Goal: Task Accomplishment & Management: Use online tool/utility

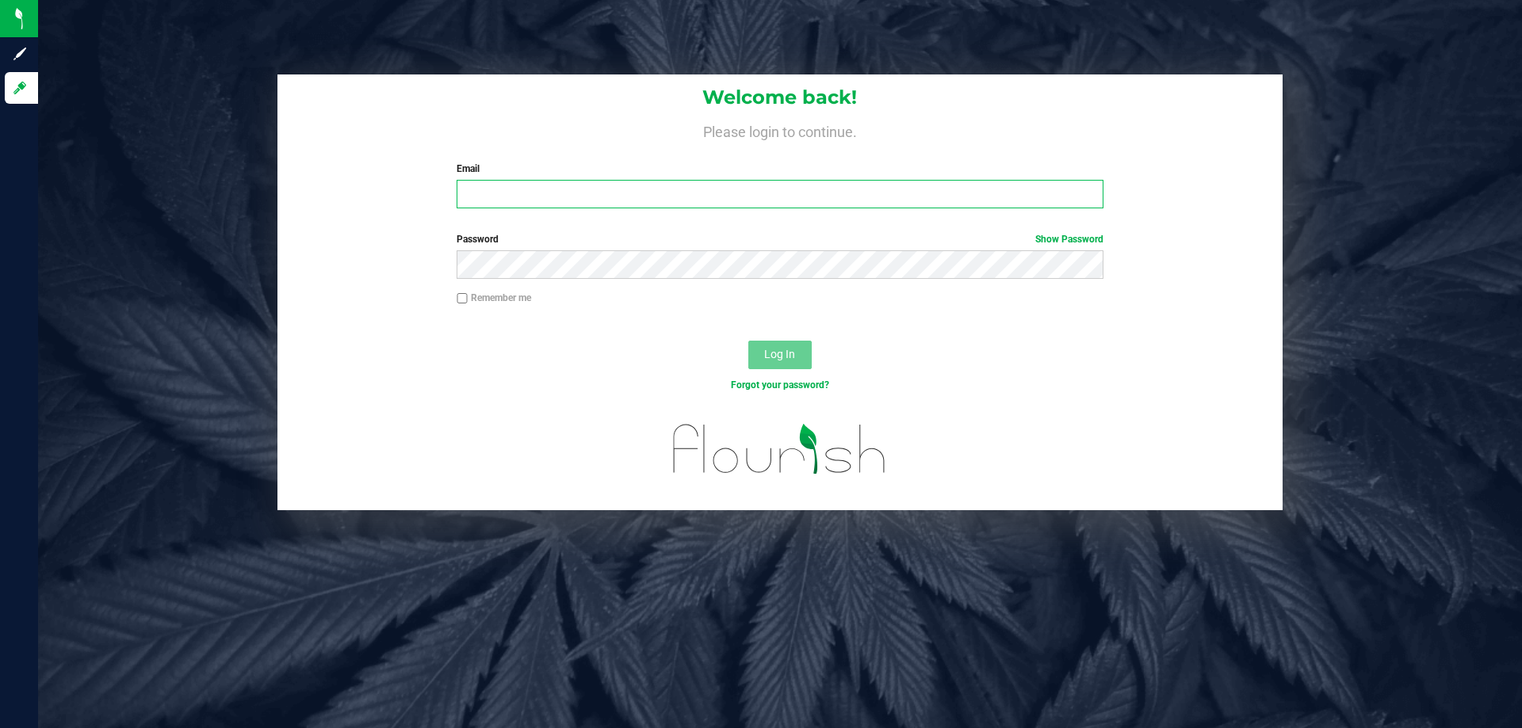
click at [573, 192] on input "Email" at bounding box center [779, 194] width 646 height 29
type input "[EMAIL_ADDRESS][DOMAIN_NAME]"
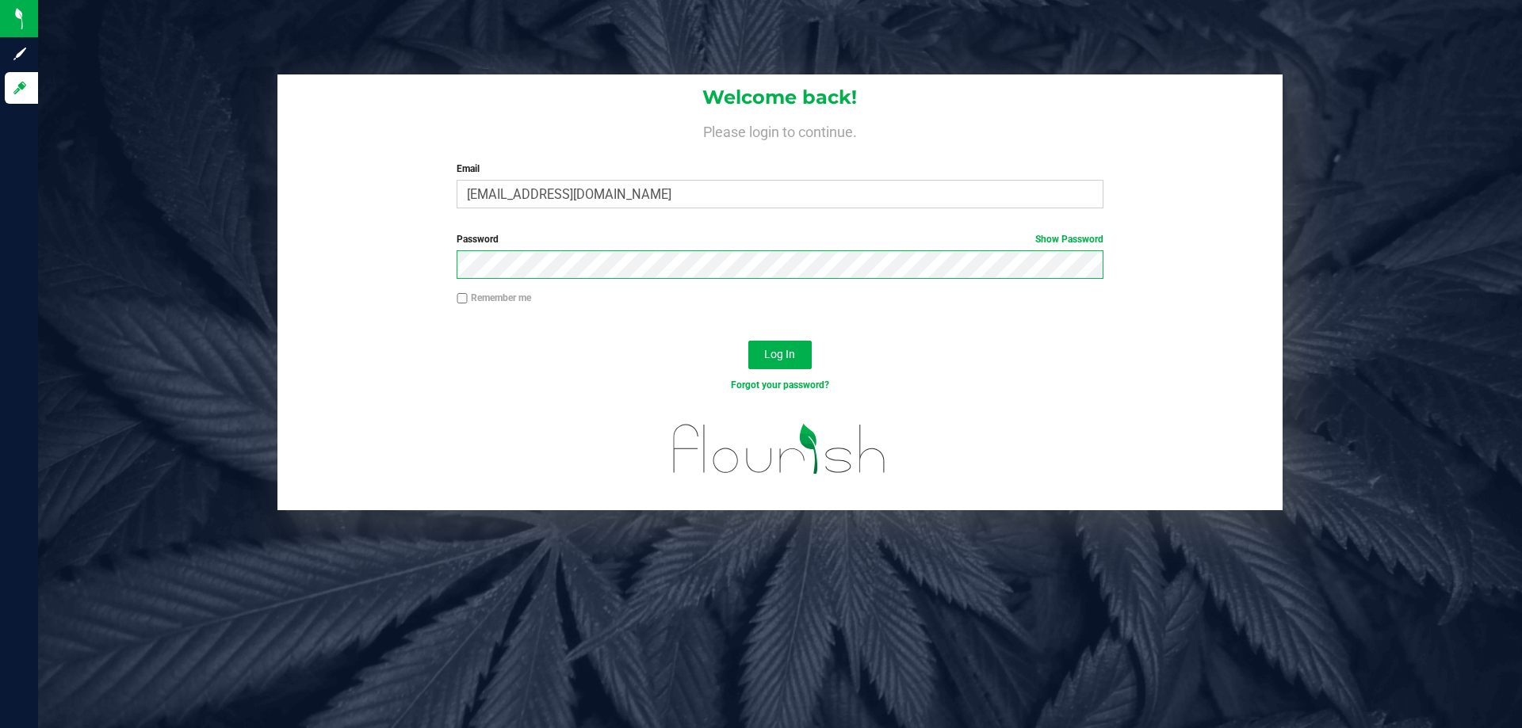
click at [748, 341] on button "Log In" at bounding box center [779, 355] width 63 height 29
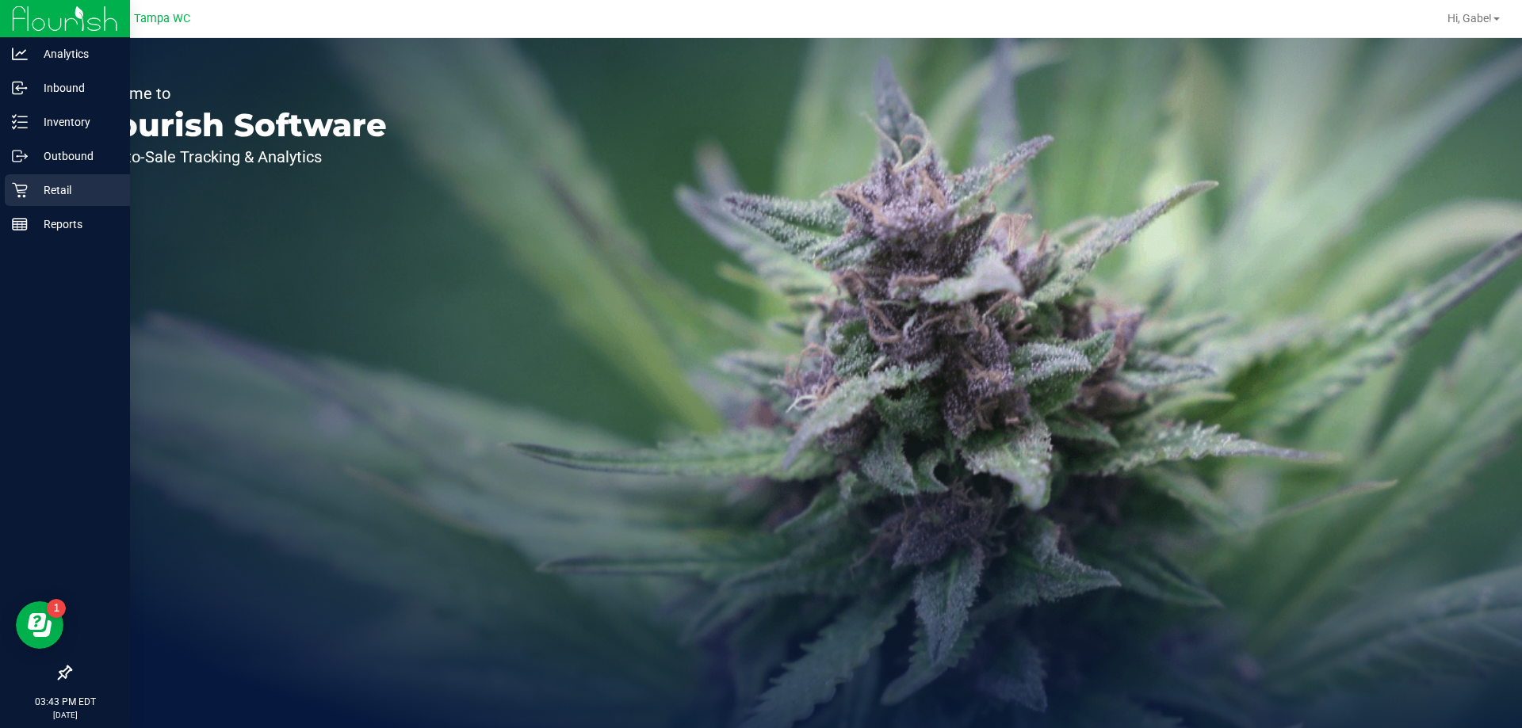
click at [66, 178] on div "Retail" at bounding box center [67, 190] width 125 height 32
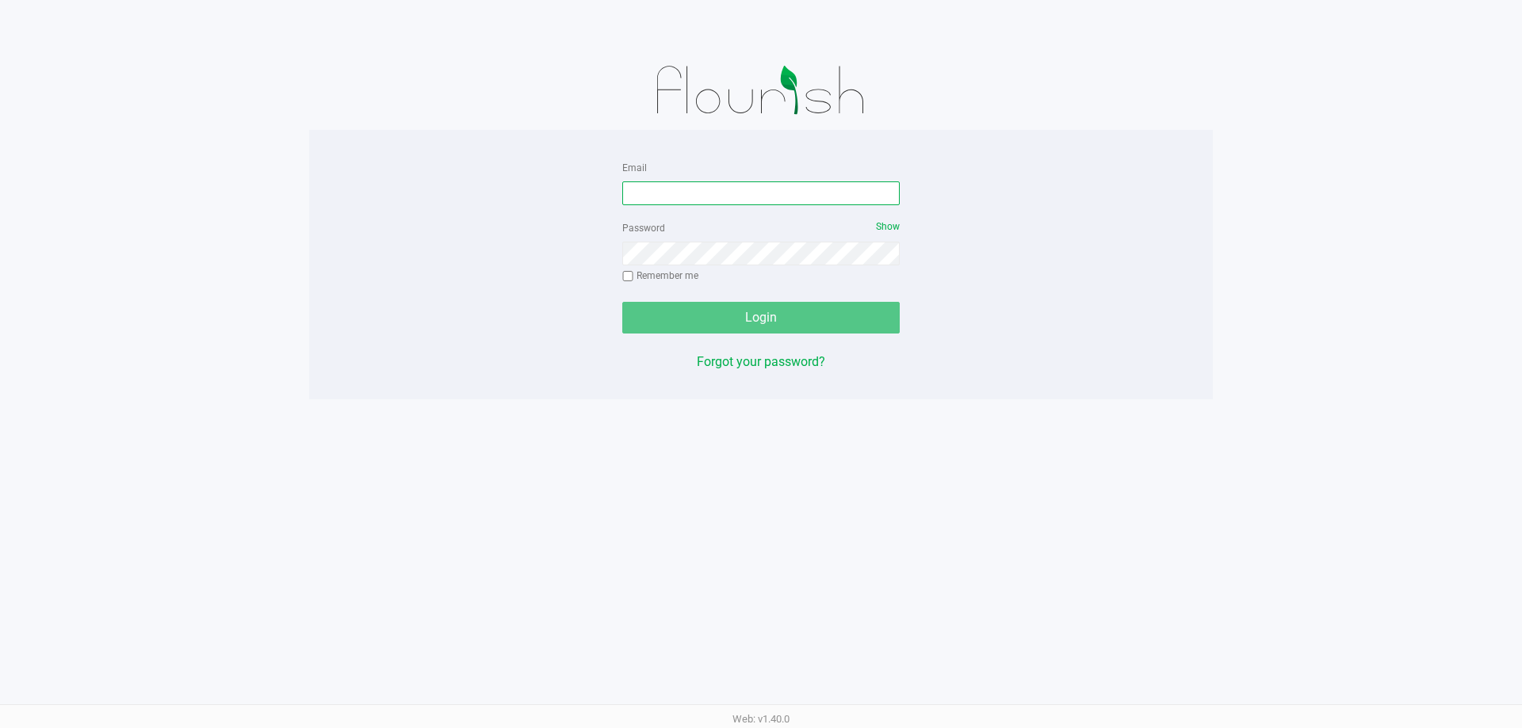
click at [684, 193] on input "Email" at bounding box center [760, 193] width 277 height 24
type input "[EMAIL_ADDRESS][DOMAIN_NAME]"
click at [696, 267] on span "Remember me" at bounding box center [660, 274] width 76 height 15
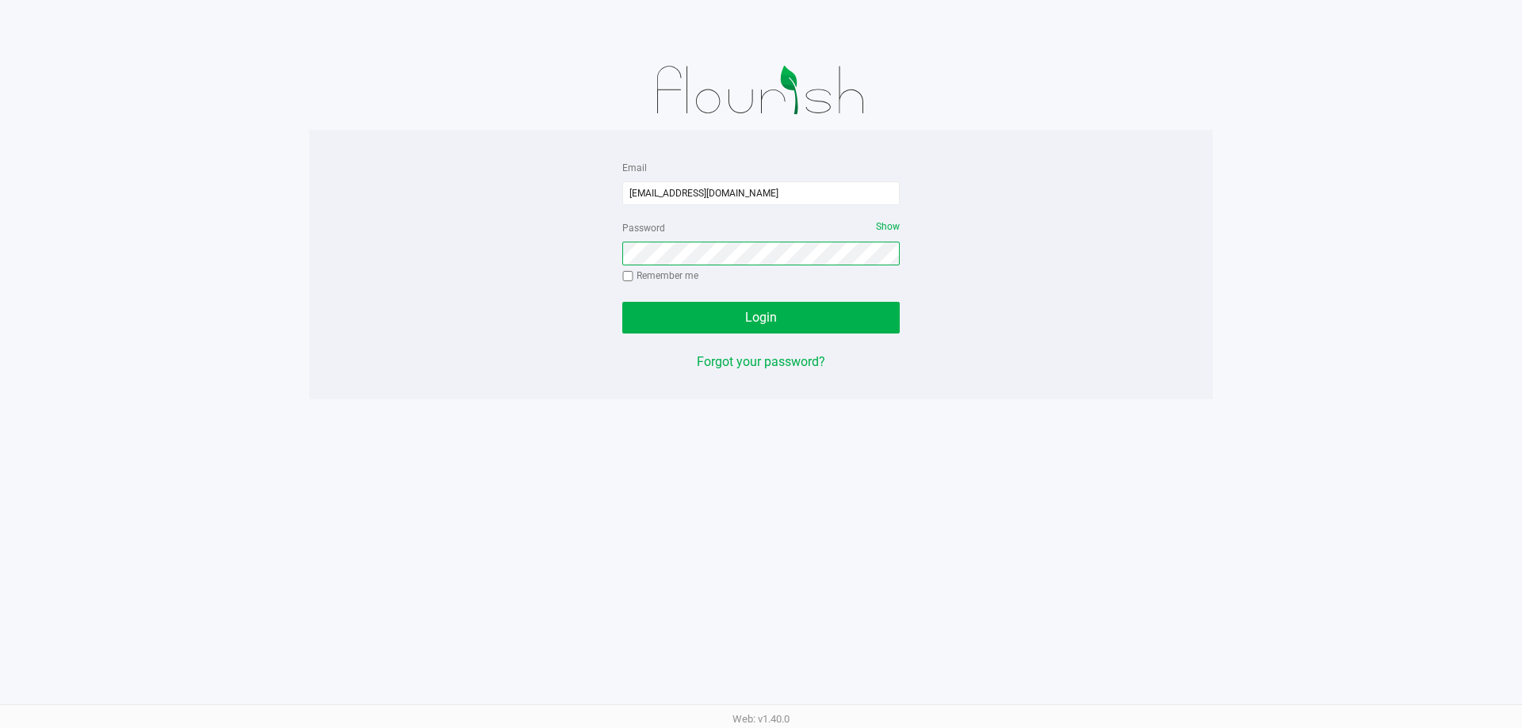
click at [622, 302] on button "Login" at bounding box center [760, 318] width 277 height 32
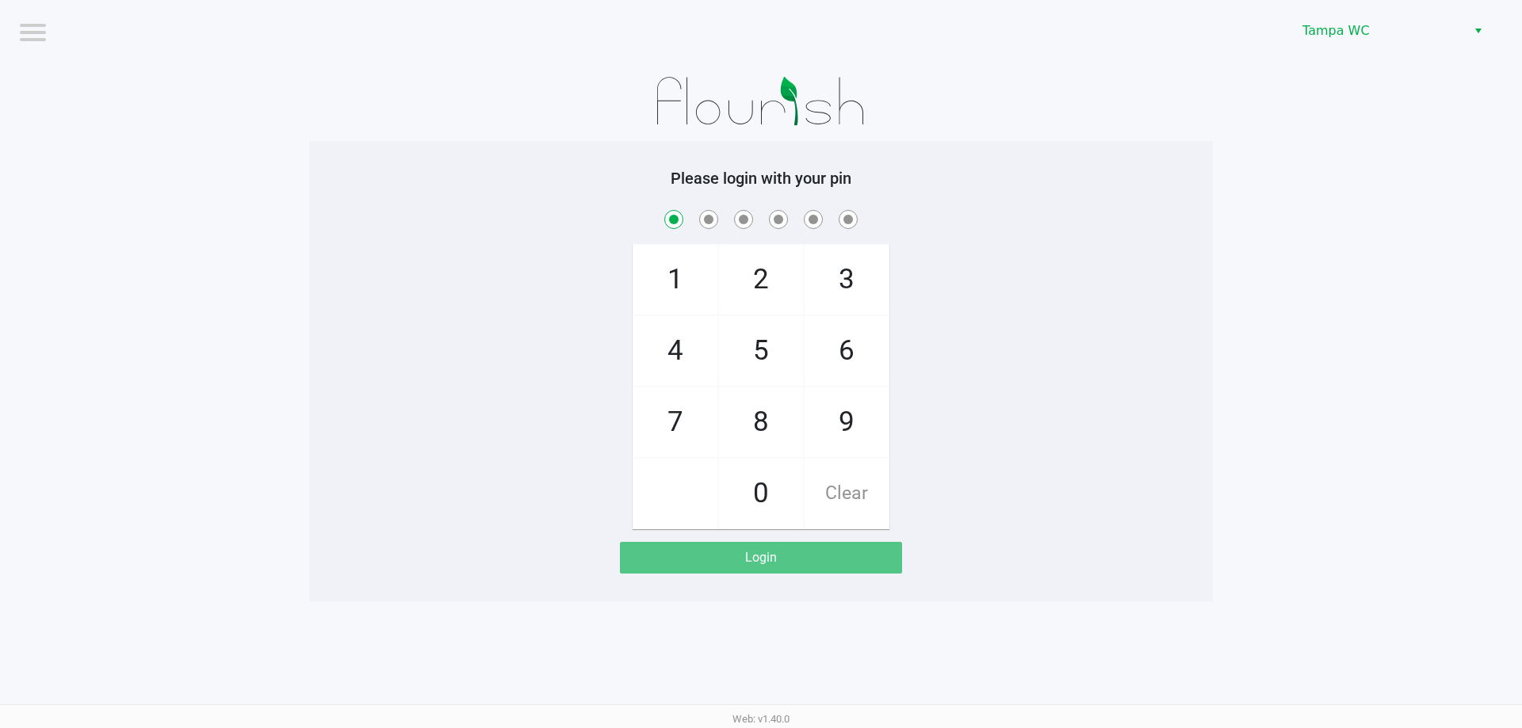
checkbox input "true"
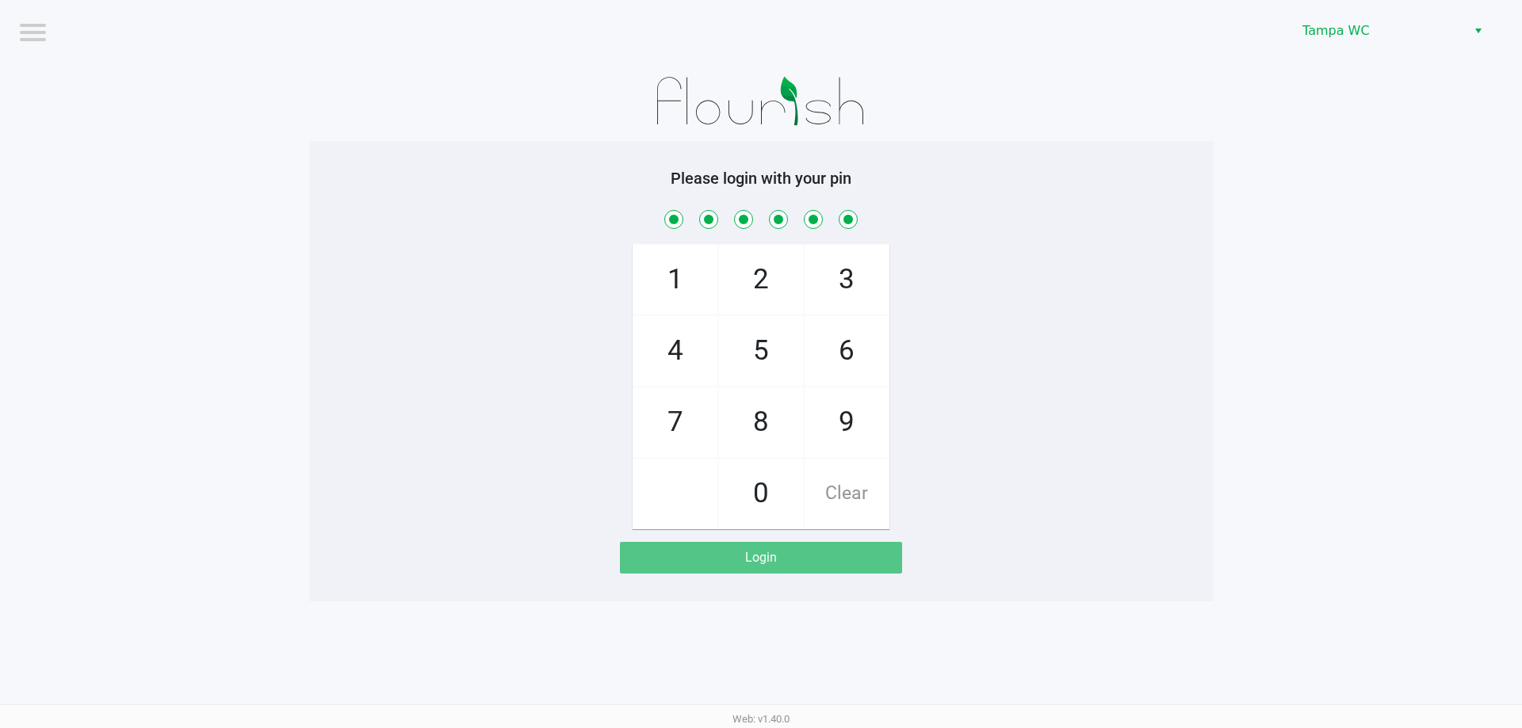
checkbox input "true"
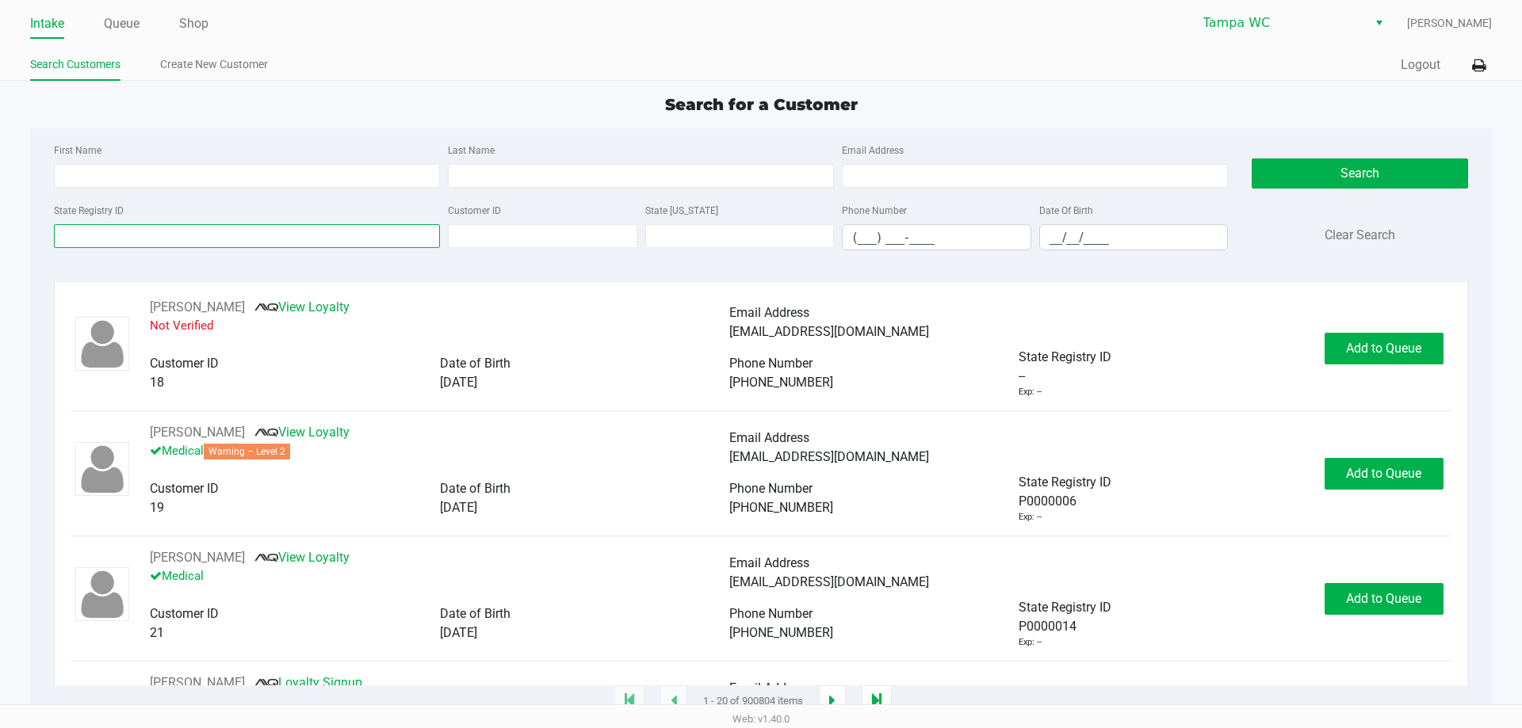
click at [195, 234] on input "State Registry ID" at bounding box center [247, 236] width 386 height 24
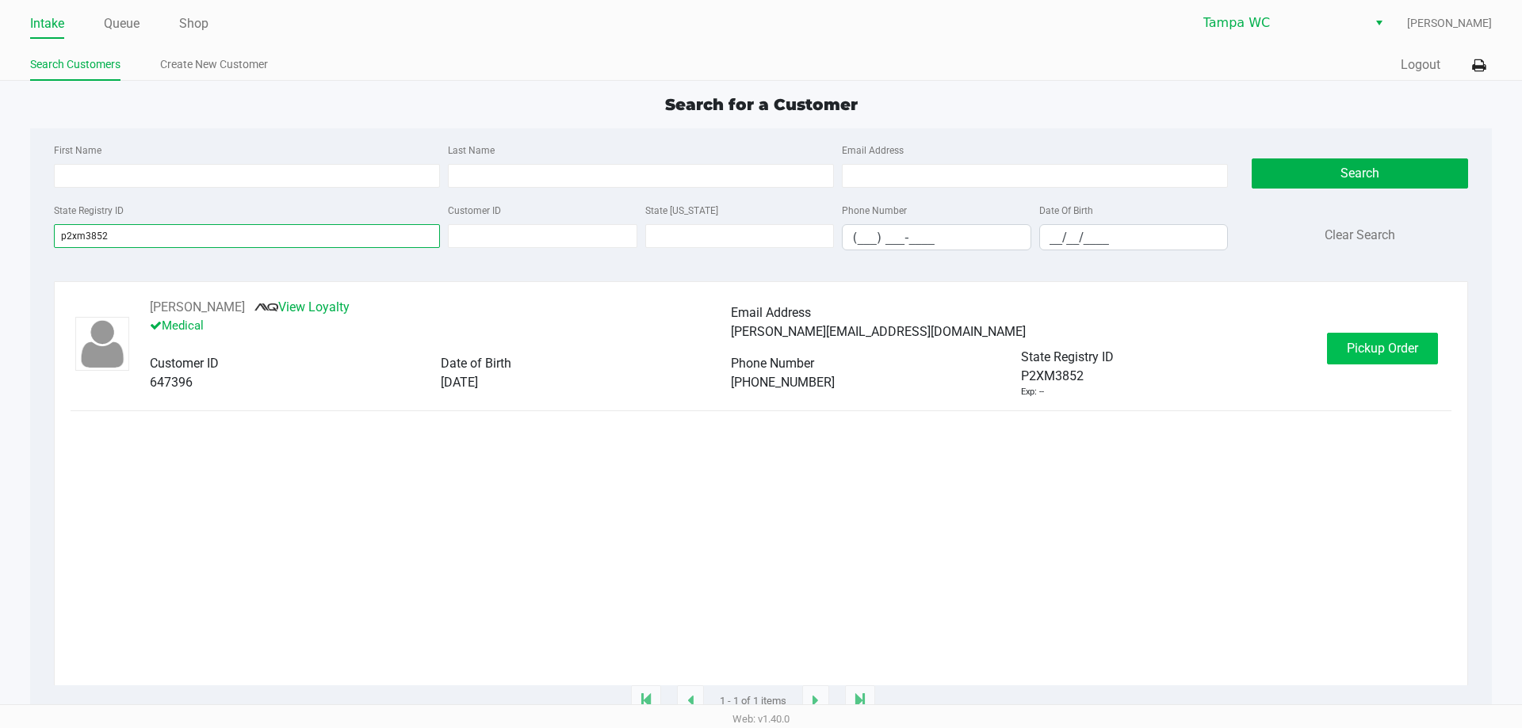
type input "p2xm3852"
click at [1353, 340] on button "Pickup Order" at bounding box center [1382, 349] width 111 height 32
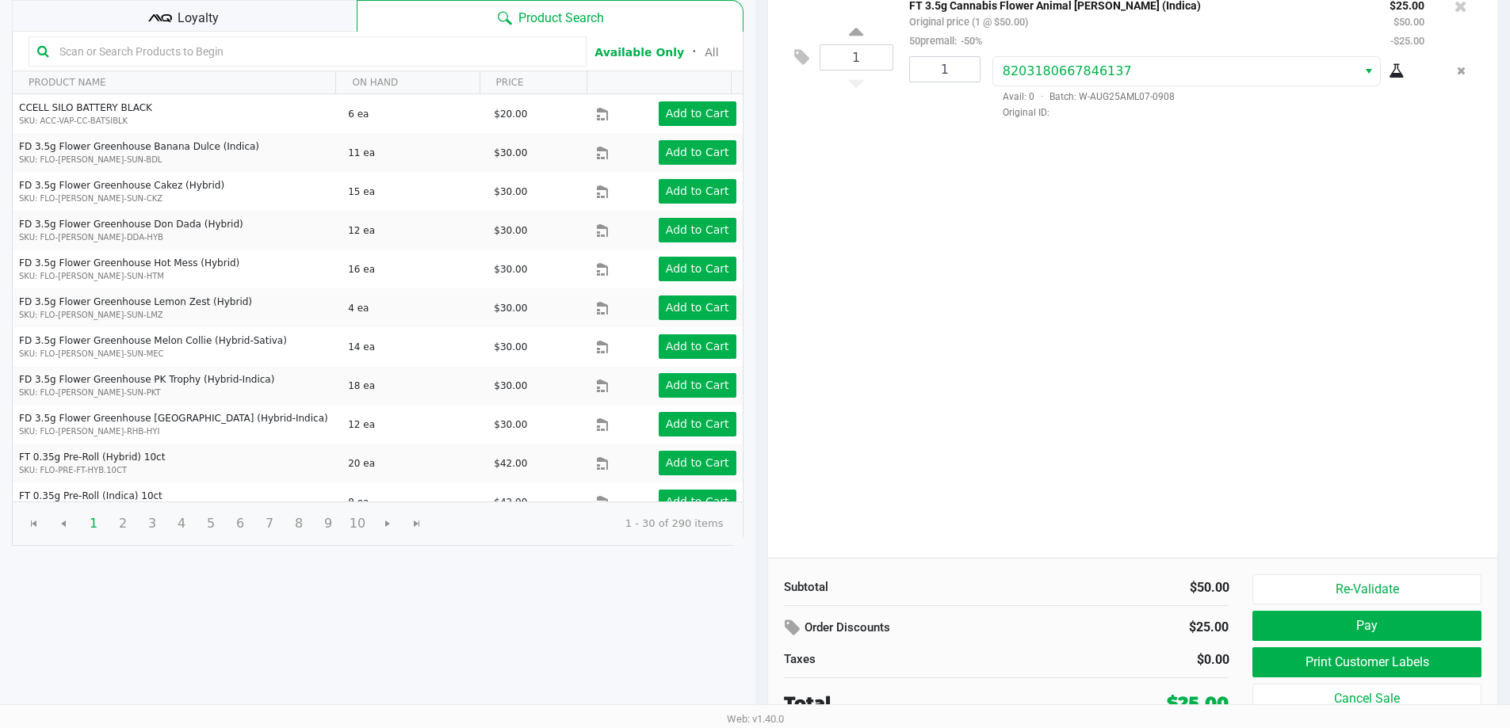
scroll to position [162, 0]
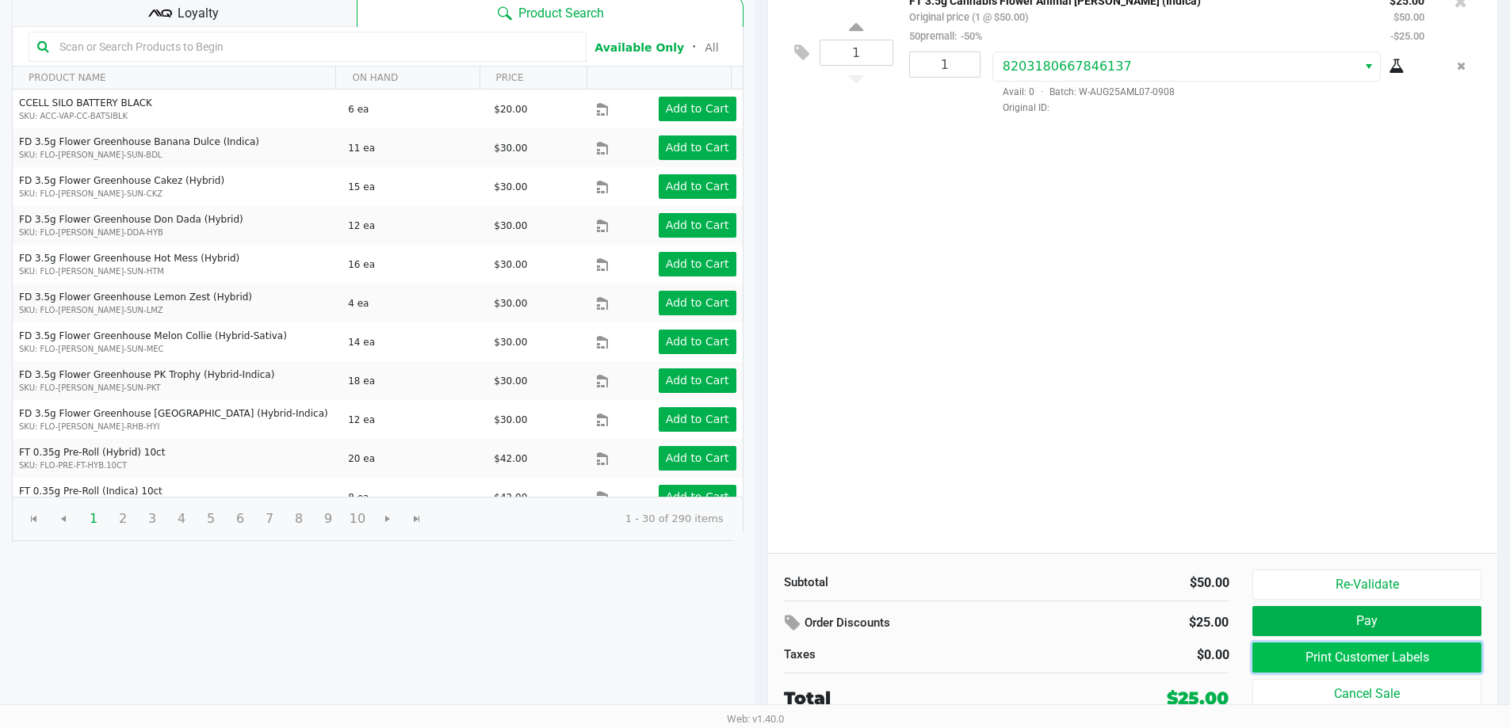
click at [1319, 652] on button "Print Customer Labels" at bounding box center [1366, 658] width 228 height 30
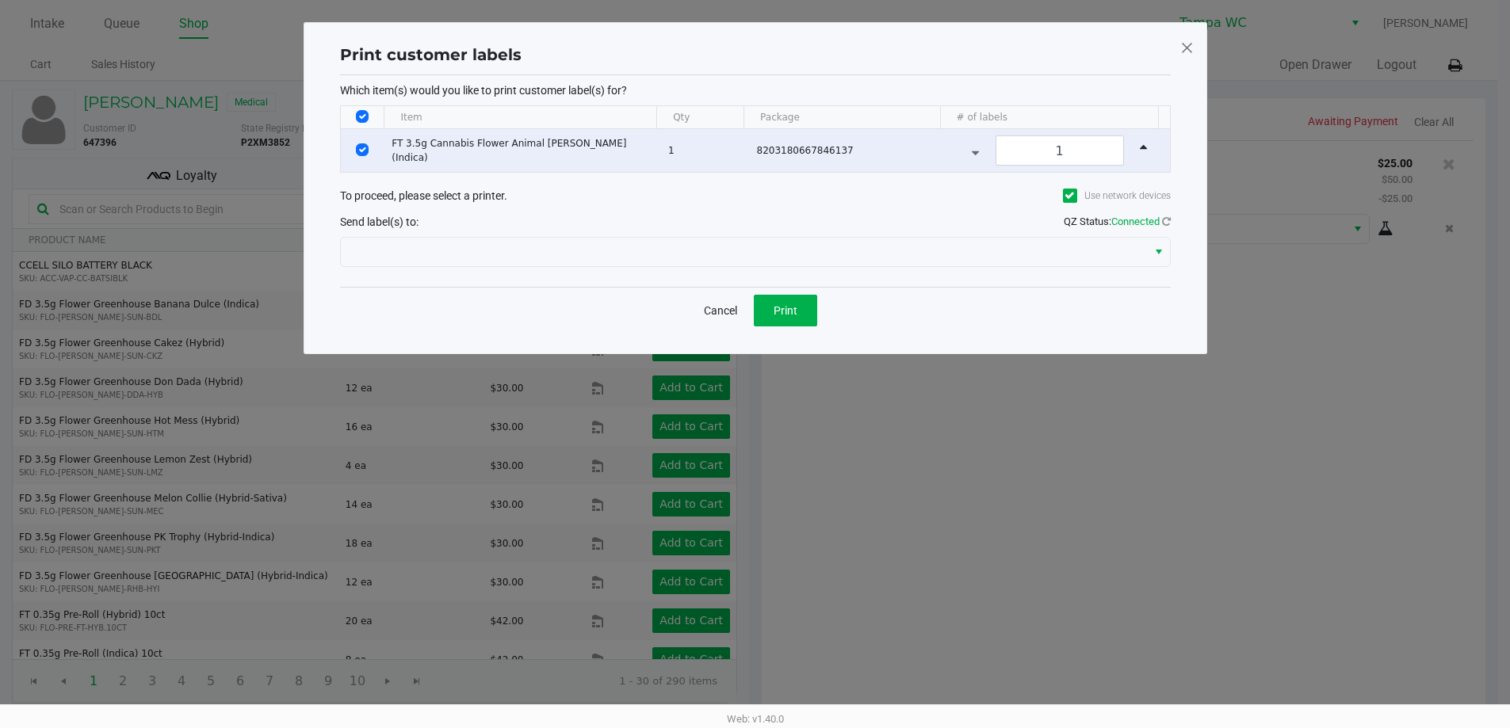
scroll to position [0, 0]
click at [814, 316] on button "Print" at bounding box center [790, 311] width 63 height 32
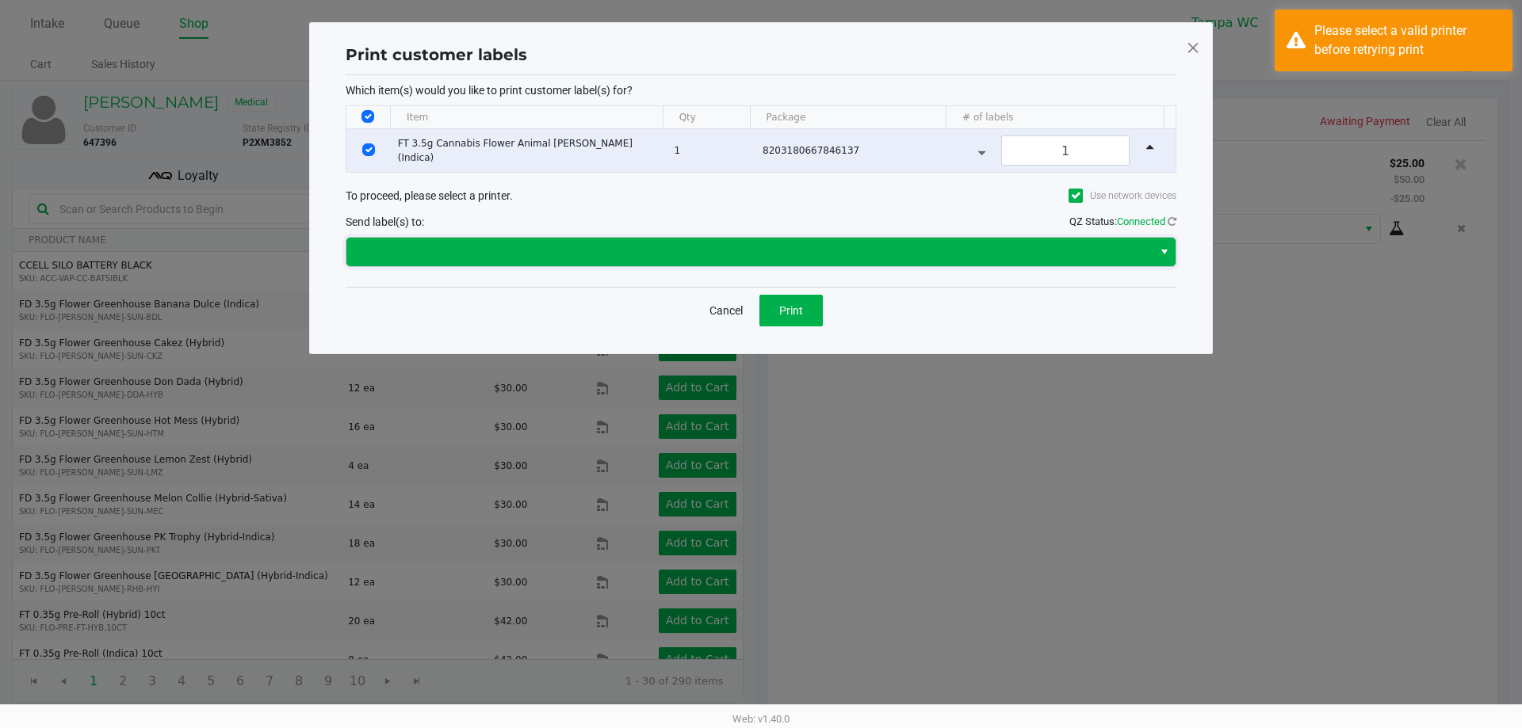
click at [640, 257] on span at bounding box center [749, 252] width 787 height 19
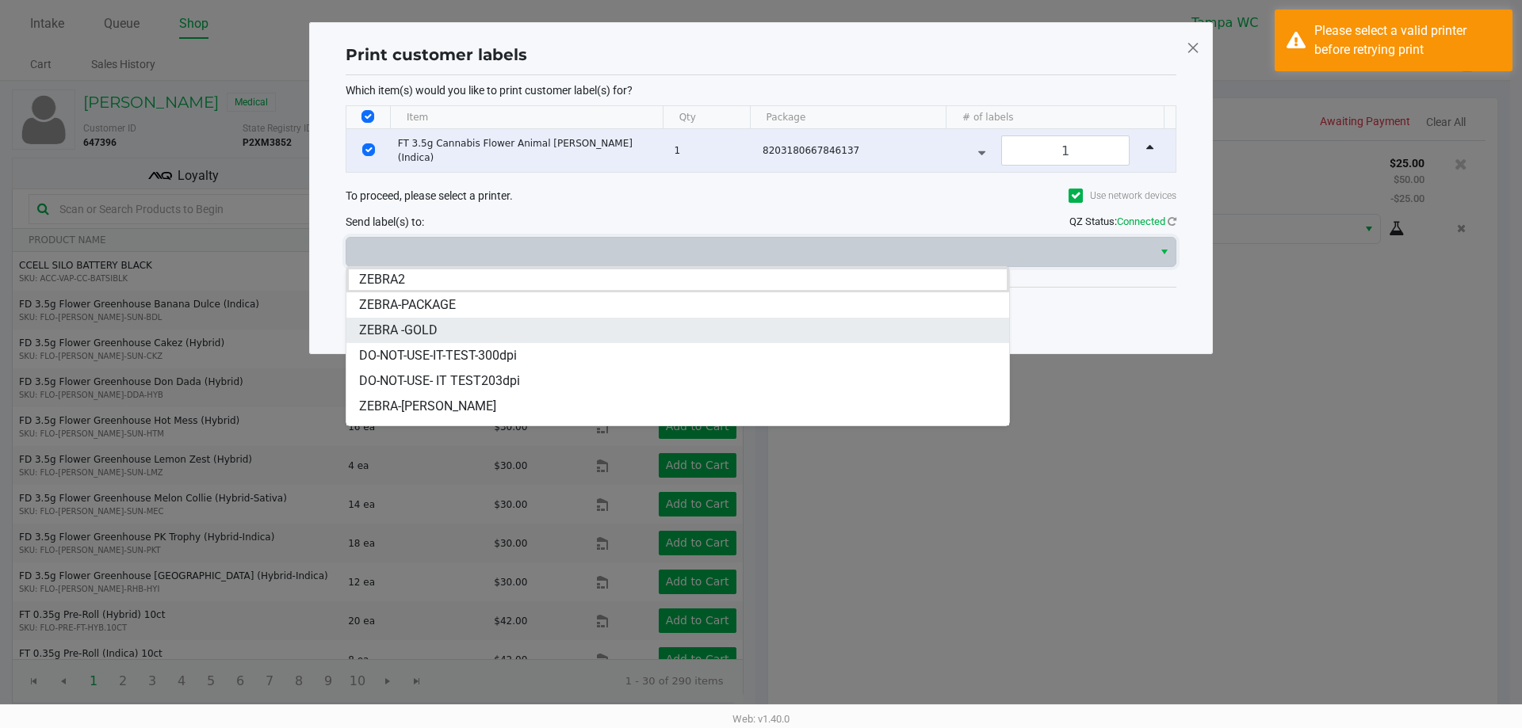
click at [483, 323] on li "ZEBRA -GOLD" at bounding box center [677, 330] width 663 height 25
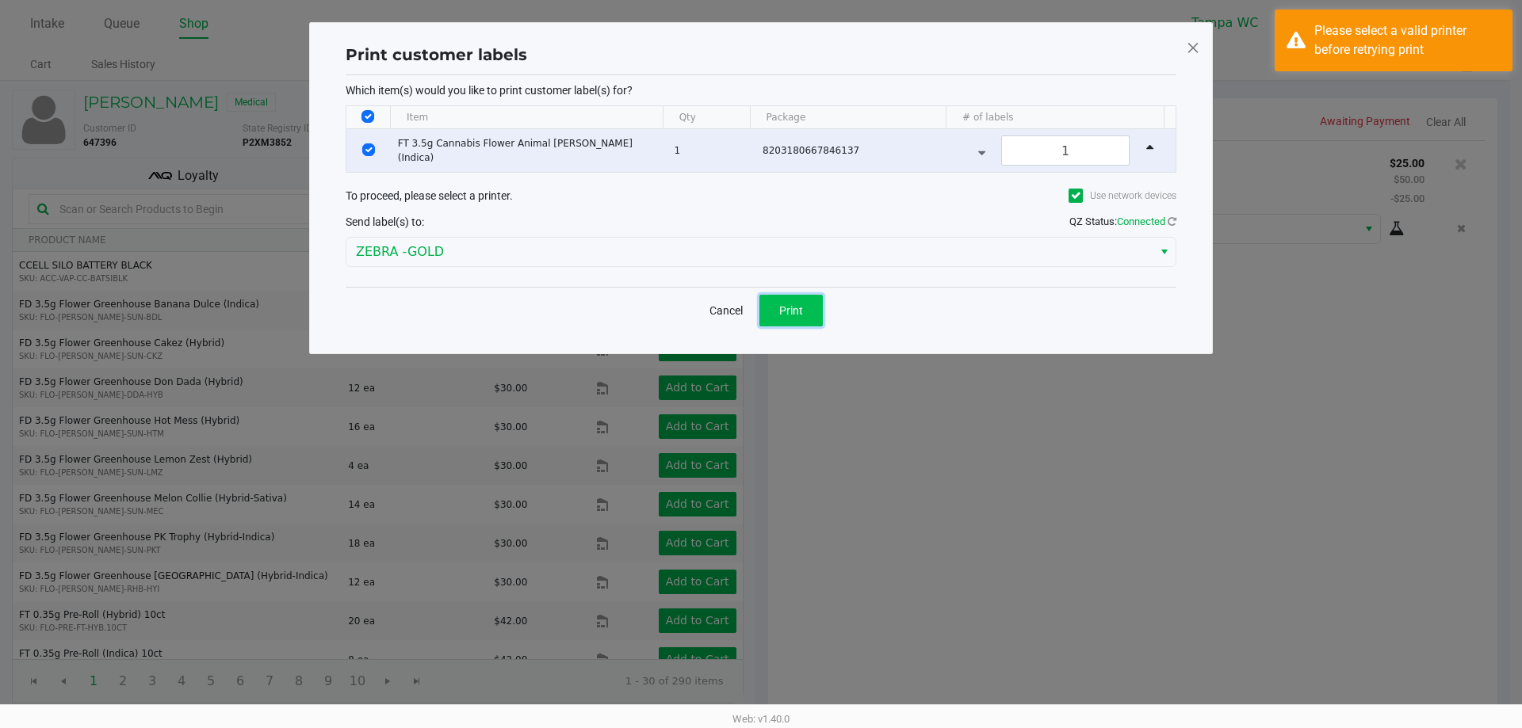
click at [814, 307] on button "Print" at bounding box center [790, 311] width 63 height 32
